Goal: Information Seeking & Learning: Learn about a topic

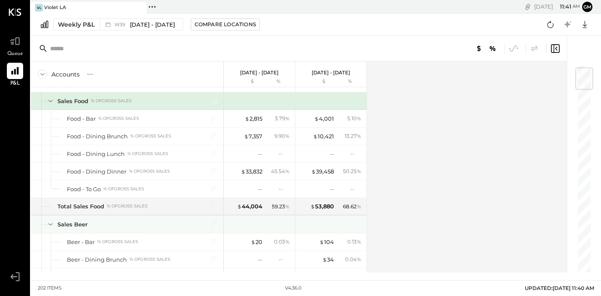
scroll to position [29, 0]
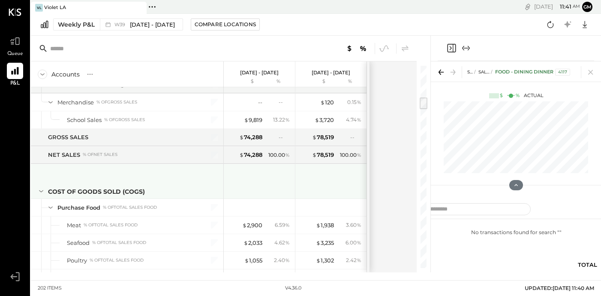
scroll to position [509, 0]
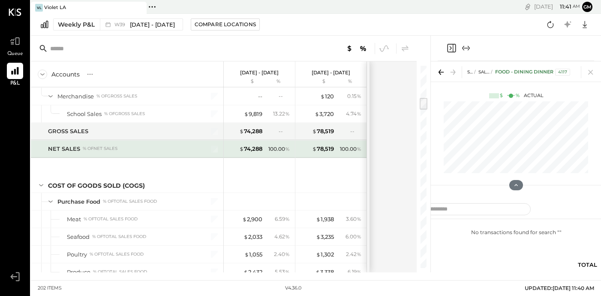
click at [254, 153] on div "$ 74,288 100.00 %" at bounding box center [260, 148] width 64 height 17
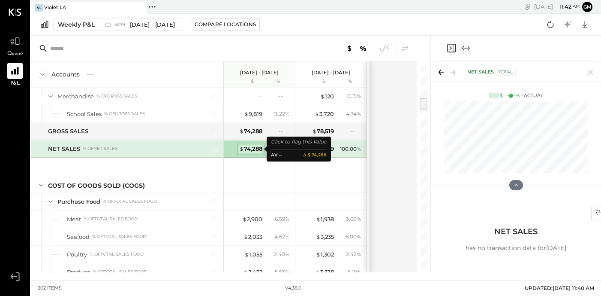
click at [257, 148] on div "$ 74,288" at bounding box center [250, 149] width 23 height 8
click at [260, 148] on div "$ 74,288" at bounding box center [250, 149] width 23 height 8
click at [259, 148] on div "$ 74,288" at bounding box center [250, 149] width 23 height 8
click at [279, 148] on div "100.00 %" at bounding box center [279, 149] width 21 height 8
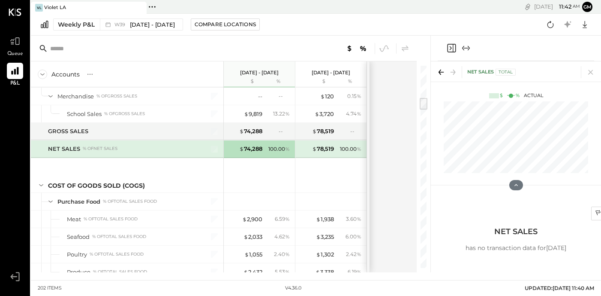
click at [279, 148] on div "100.00 %" at bounding box center [279, 149] width 21 height 8
click at [234, 148] on div "$ 74,288" at bounding box center [245, 149] width 34 height 8
click at [257, 149] on div "$ 74,288" at bounding box center [250, 149] width 23 height 8
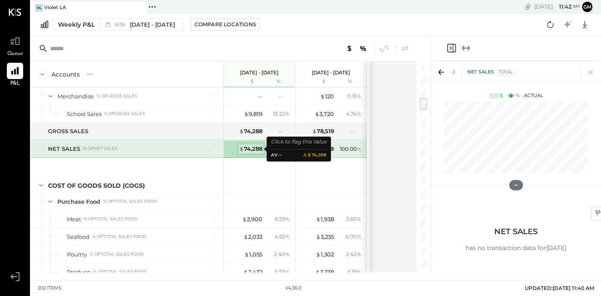
click at [257, 149] on div "$ 74,288" at bounding box center [250, 149] width 23 height 8
click at [288, 148] on span "%" at bounding box center [287, 148] width 5 height 7
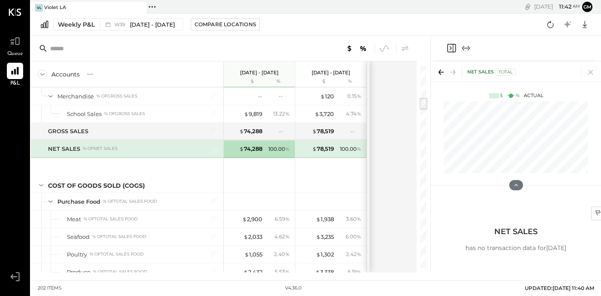
click at [288, 148] on span "%" at bounding box center [287, 148] width 5 height 7
click at [264, 151] on div "$ 74,288 100.00 %" at bounding box center [260, 148] width 64 height 17
click at [253, 150] on div "$ 74,288" at bounding box center [250, 149] width 23 height 8
click at [263, 148] on div "$ 74,288 100.00 %" at bounding box center [260, 148] width 64 height 17
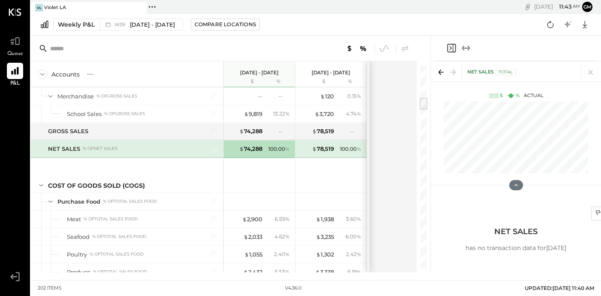
click at [275, 149] on div "100.00 %" at bounding box center [279, 149] width 21 height 8
click at [283, 149] on div "100.00 %" at bounding box center [279, 149] width 21 height 8
click at [254, 148] on div "$ 74,288" at bounding box center [250, 149] width 23 height 8
click at [274, 149] on div "100.00 %" at bounding box center [279, 149] width 21 height 8
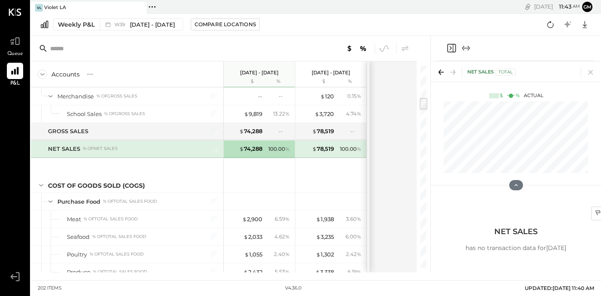
click at [282, 148] on div "100.00 %" at bounding box center [279, 149] width 21 height 8
click at [287, 149] on span "%" at bounding box center [287, 148] width 5 height 7
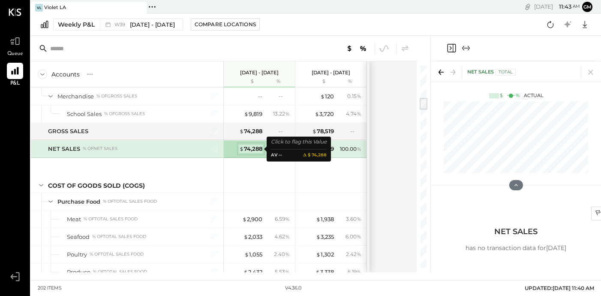
click at [245, 148] on div "$ 74,288" at bounding box center [250, 149] width 23 height 8
click at [68, 151] on div "NET SALES" at bounding box center [64, 149] width 32 height 8
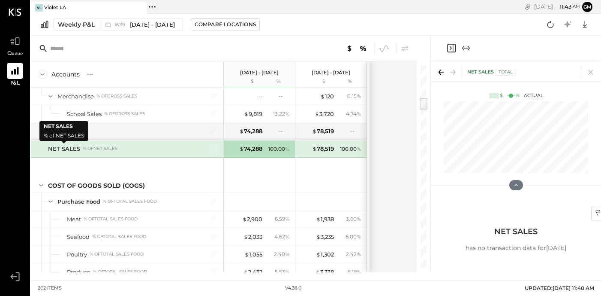
scroll to position [508, 0]
click at [91, 74] on icon at bounding box center [90, 74] width 9 height 9
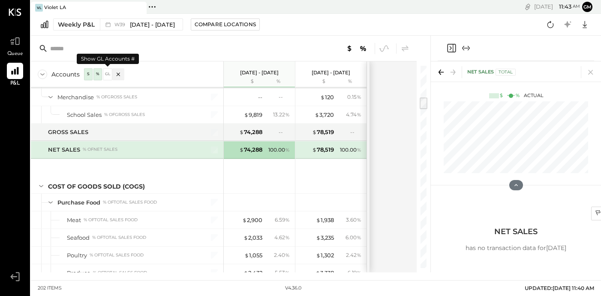
click at [108, 70] on div "GL" at bounding box center [107, 74] width 9 height 12
click at [108, 73] on div "GL" at bounding box center [107, 73] width 9 height 7
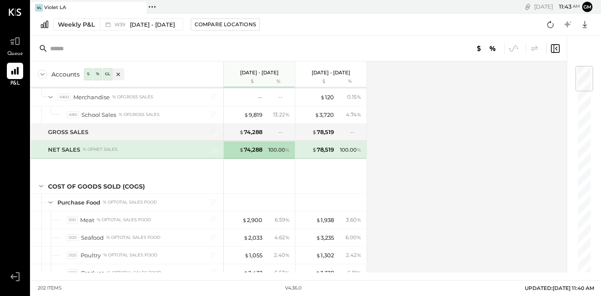
click at [288, 150] on span "%" at bounding box center [287, 149] width 5 height 7
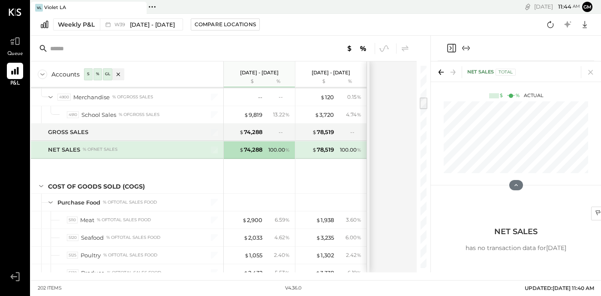
click at [454, 53] on icon "Close panel" at bounding box center [452, 48] width 10 height 10
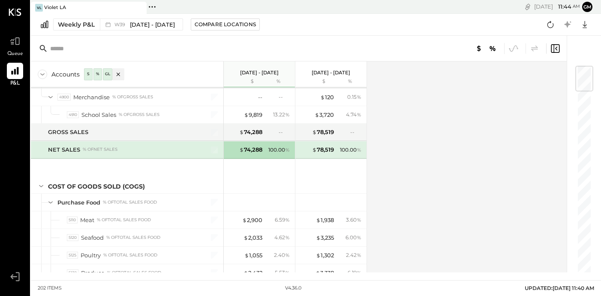
click at [553, 48] on icon at bounding box center [555, 48] width 10 height 10
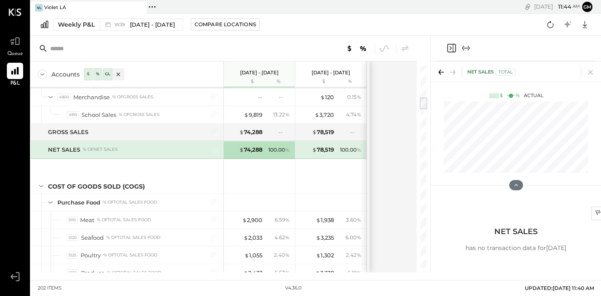
click at [289, 150] on span "%" at bounding box center [287, 149] width 5 height 7
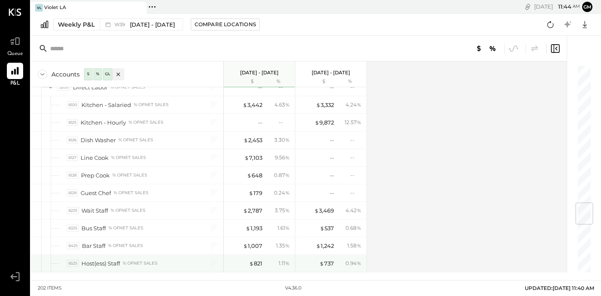
scroll to position [1160, 0]
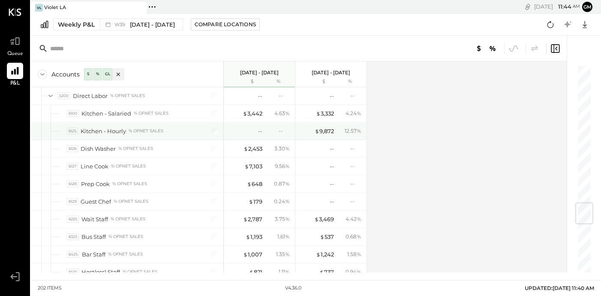
click at [207, 128] on div at bounding box center [209, 130] width 21 height 17
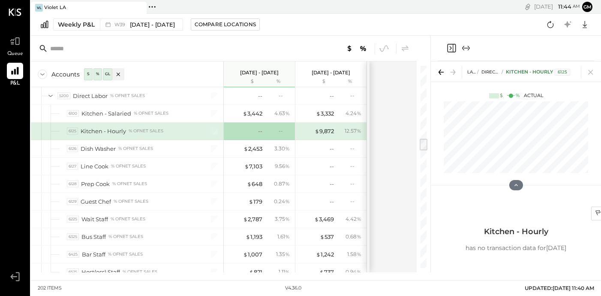
click at [281, 131] on div "--" at bounding box center [284, 130] width 11 height 7
click at [74, 130] on div "6125" at bounding box center [72, 130] width 11 height 7
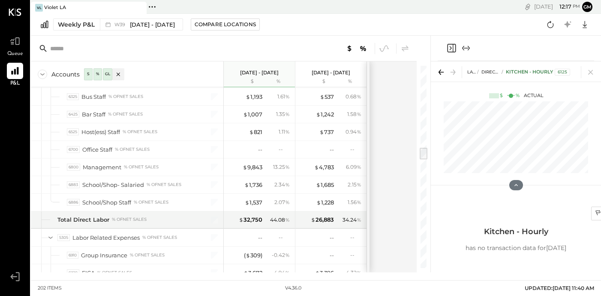
scroll to position [1308, 0]
